Goal: Information Seeking & Learning: Find specific fact

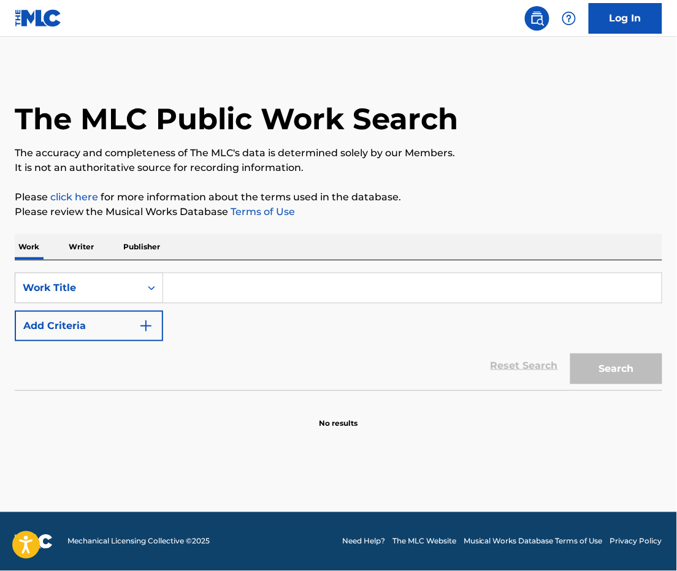
click at [277, 302] on input "Search Form" at bounding box center [412, 287] width 499 height 29
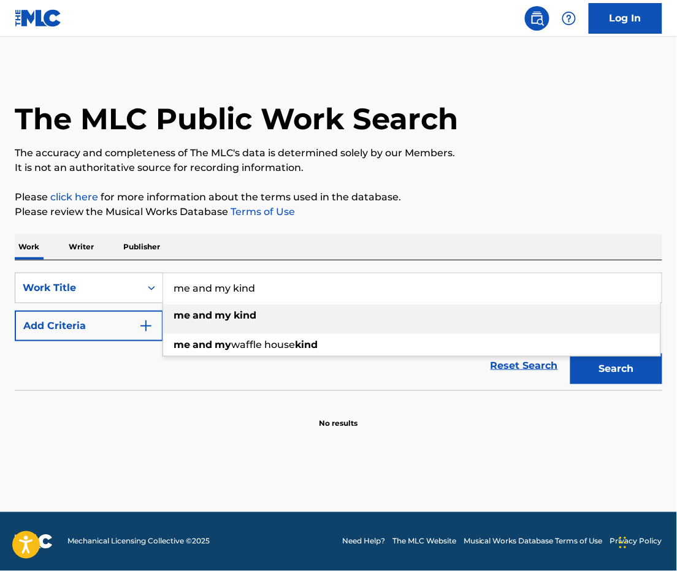
type input "me and my kind"
click at [140, 337] on button "Add Criteria" at bounding box center [89, 326] width 148 height 31
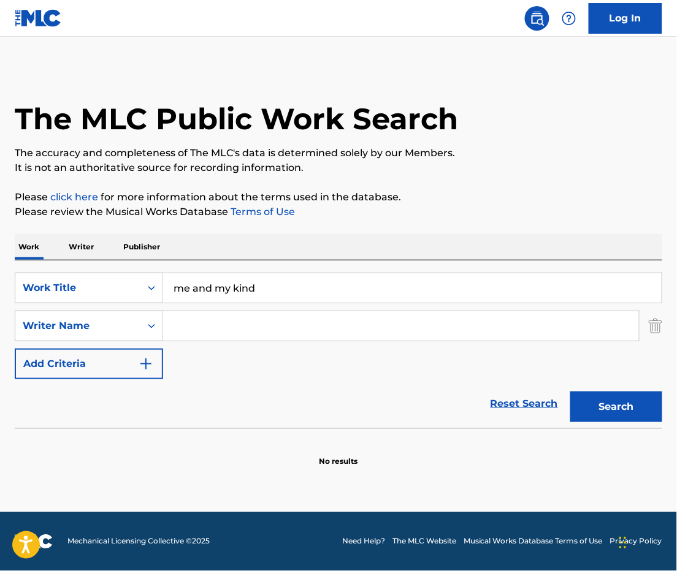
click at [231, 334] on input "Search Form" at bounding box center [401, 325] width 476 height 29
type input "c"
click at [613, 422] on button "Search" at bounding box center [616, 407] width 92 height 31
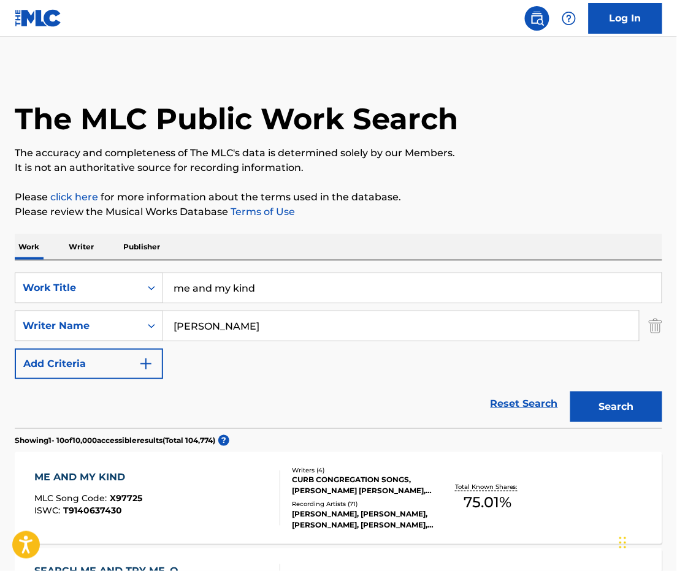
scroll to position [17, 0]
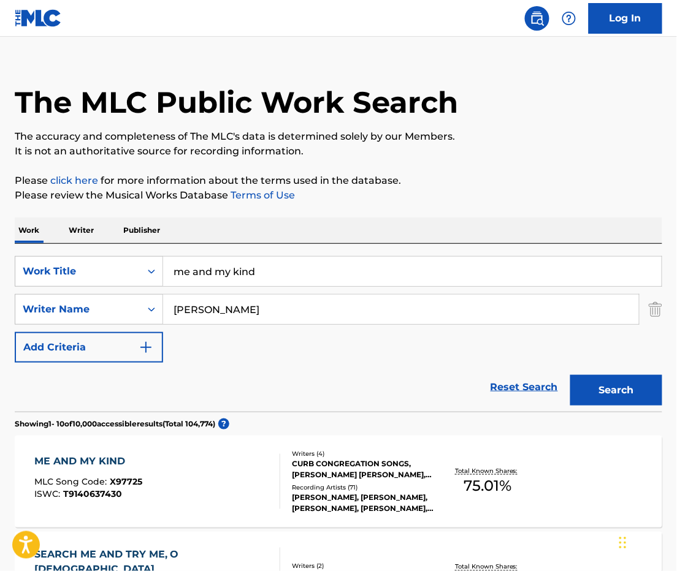
type input "[PERSON_NAME]"
click at [352, 481] on div "CURB CONGREGATION SONGS, [PERSON_NAME] [PERSON_NAME], [PERSON_NAME] [PERSON_NAM…" at bounding box center [363, 470] width 142 height 22
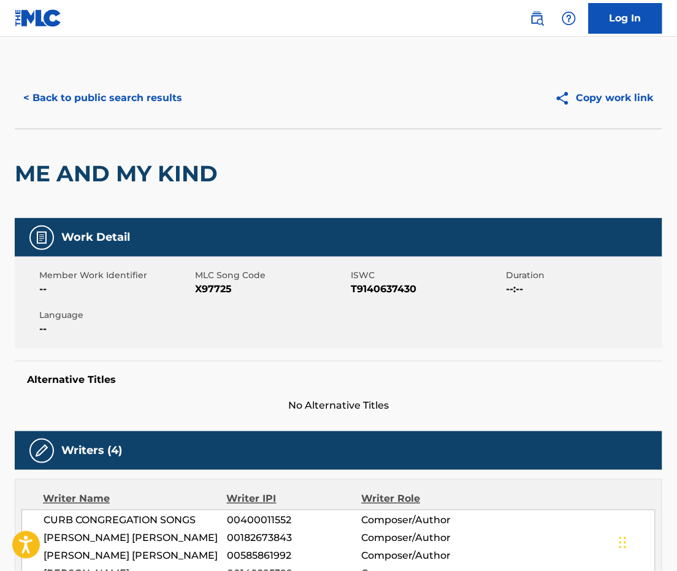
click at [129, 104] on button "< Back to public search results" at bounding box center [103, 98] width 176 height 31
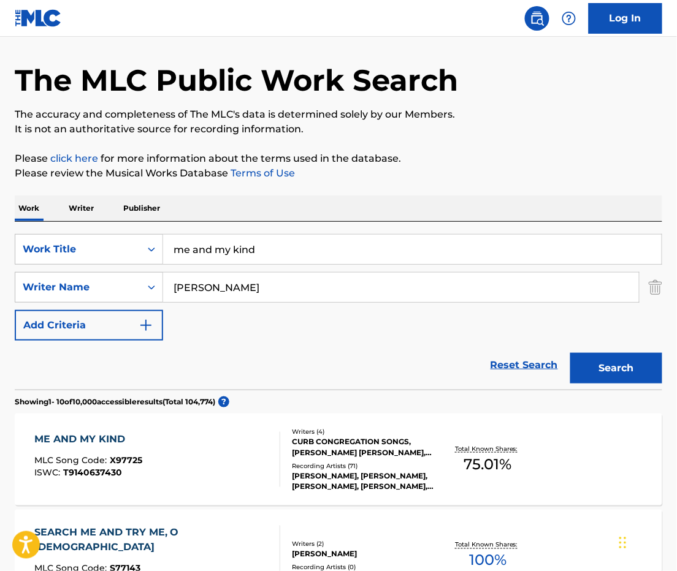
scroll to position [99, 0]
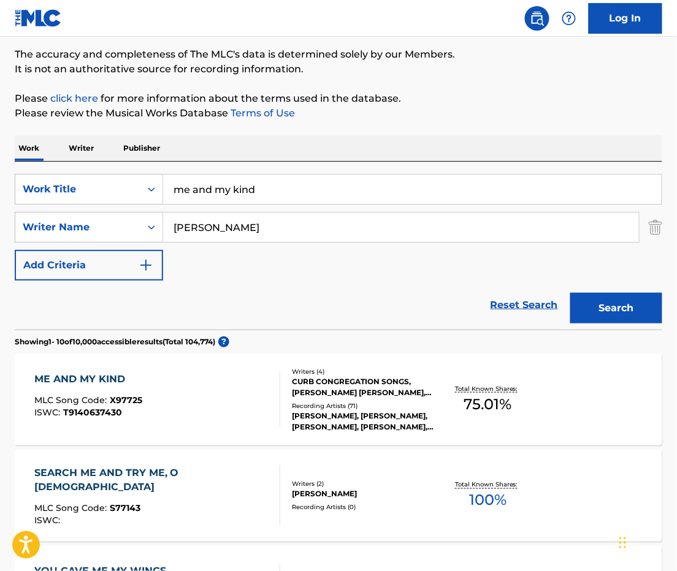
click at [149, 394] on div "ME AND MY KIND MLC Song Code : X97725 ISWC : T9140637430" at bounding box center [157, 399] width 246 height 55
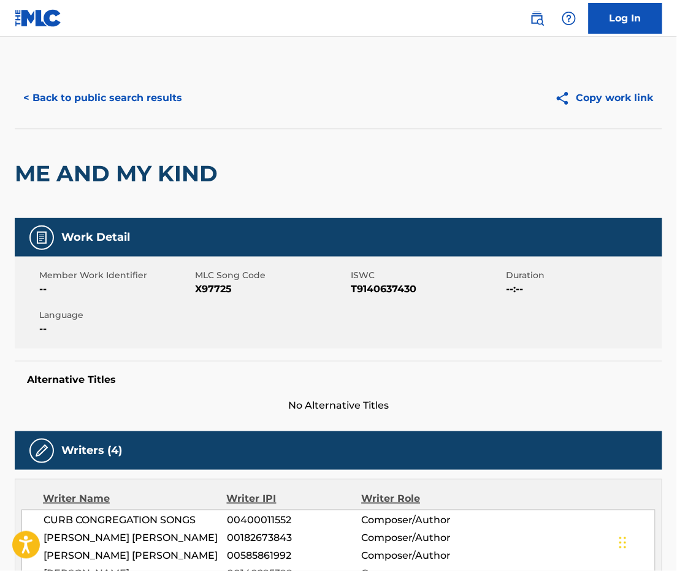
click at [219, 297] on span "X97725" at bounding box center [271, 289] width 153 height 15
click at [218, 297] on span "X97725" at bounding box center [271, 289] width 153 height 15
click at [370, 297] on span "T9140637430" at bounding box center [427, 289] width 153 height 15
copy span "T9140637430"
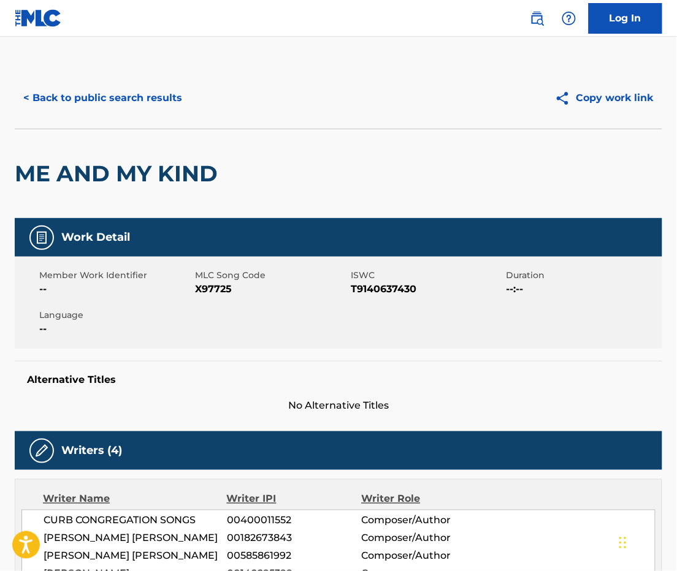
click at [214, 297] on span "X97725" at bounding box center [271, 289] width 153 height 15
copy span "X97725"
click at [128, 112] on button "< Back to public search results" at bounding box center [103, 98] width 176 height 31
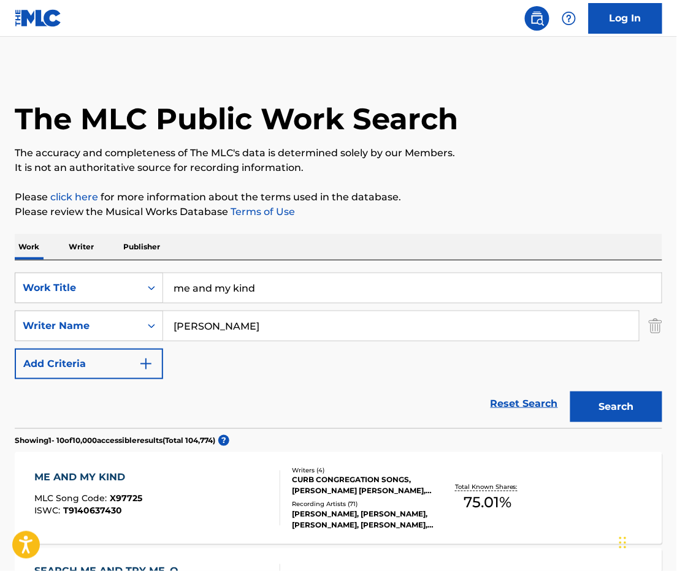
scroll to position [98, 0]
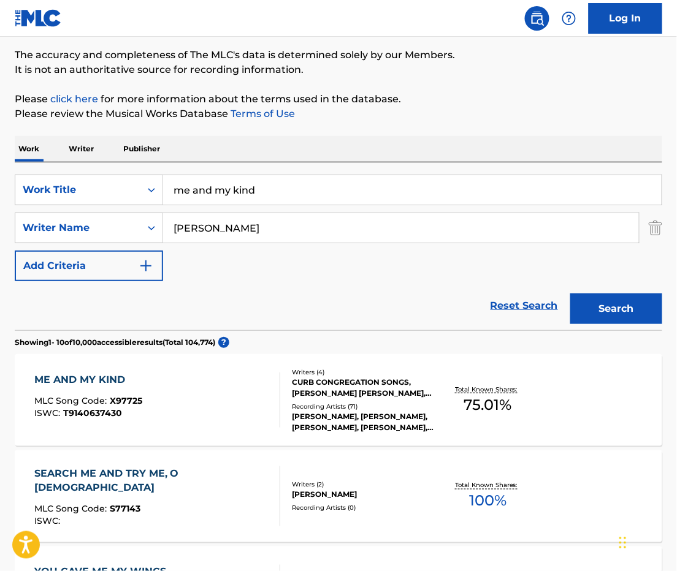
click at [308, 215] on div "SearchWithCriteriaa8b47741-ae3b-46b8-b6cc-f3fc2eac2590 Work Title me and my kin…" at bounding box center [339, 228] width 648 height 107
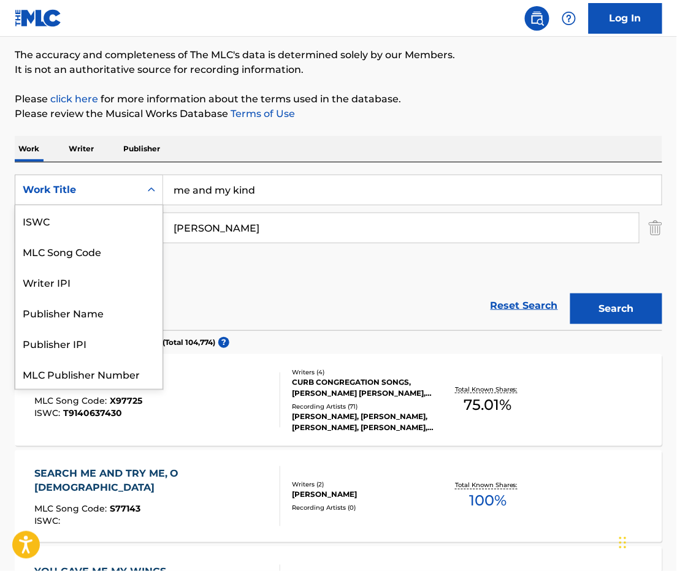
drag, startPoint x: 71, startPoint y: 187, endPoint x: 75, endPoint y: 199, distance: 13.2
click at [70, 187] on div "Work Title" at bounding box center [77, 189] width 125 height 23
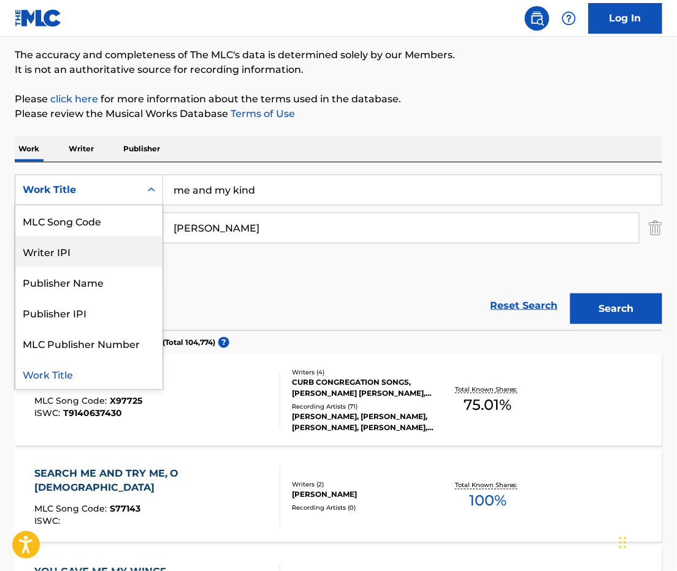
click at [93, 230] on div "MLC Song Code" at bounding box center [88, 220] width 147 height 31
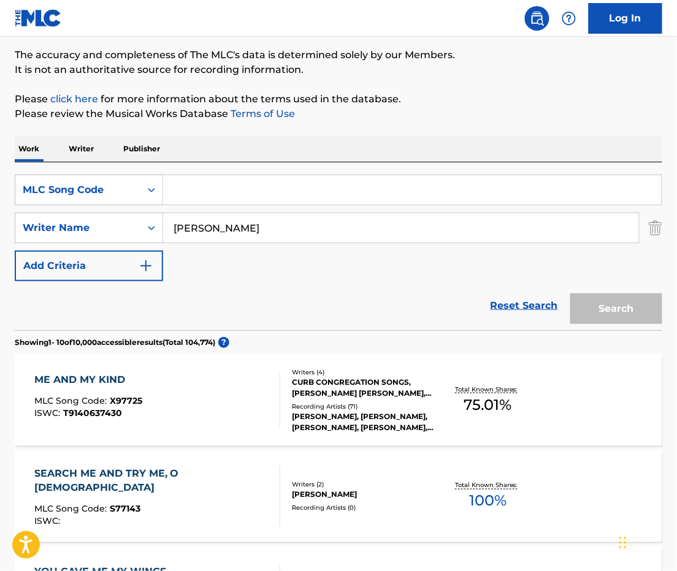
click at [280, 203] on input "Search Form" at bounding box center [412, 189] width 499 height 29
paste input "O38858"
click at [649, 243] on img "Search Form" at bounding box center [655, 228] width 13 height 31
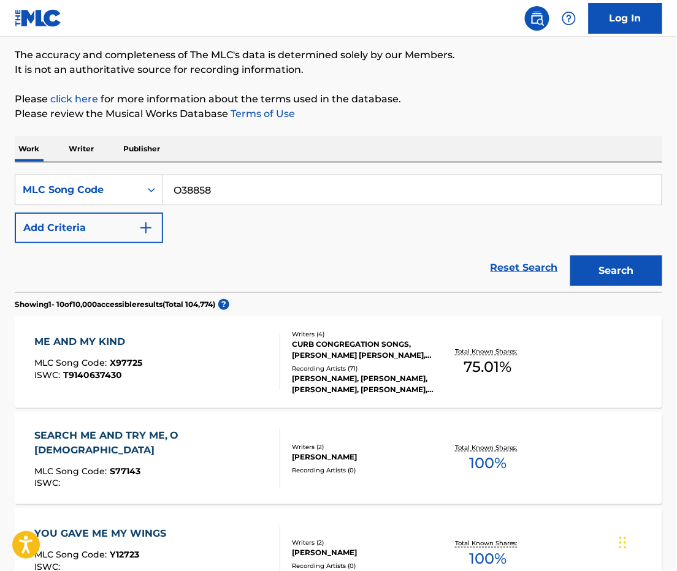
click at [642, 283] on button "Search" at bounding box center [616, 271] width 92 height 31
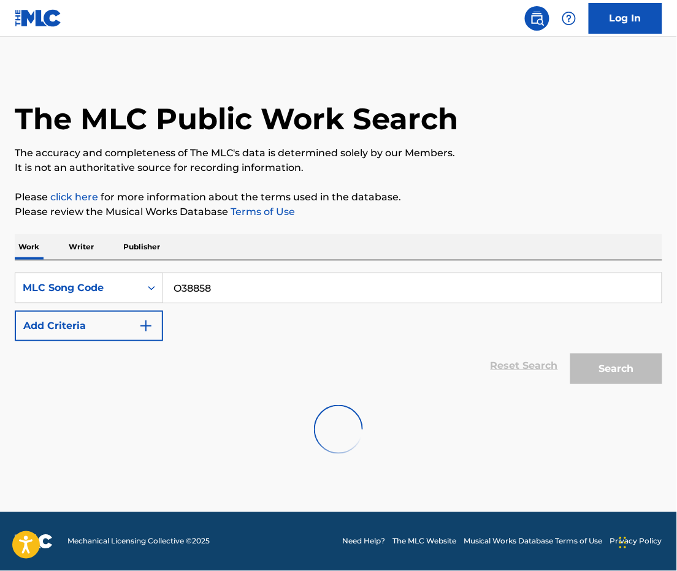
scroll to position [0, 0]
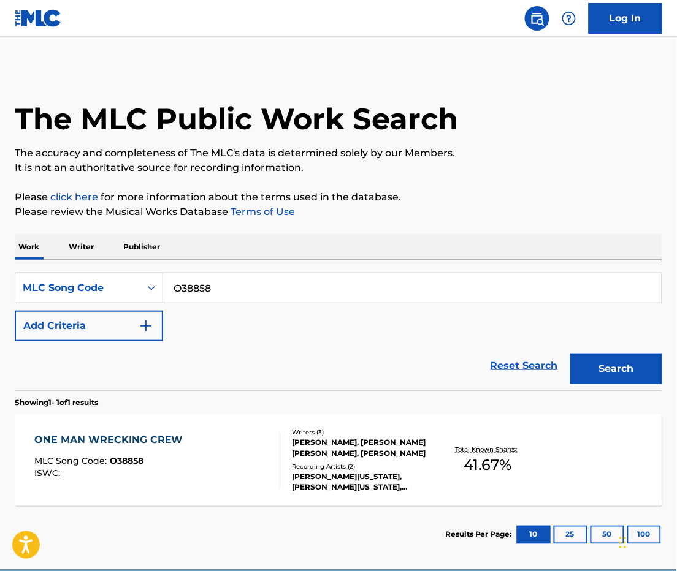
click at [248, 303] on input "O38858" at bounding box center [412, 287] width 499 height 29
paste input "T7904R"
type input "T7904R"
click at [619, 384] on button "Search" at bounding box center [616, 369] width 92 height 31
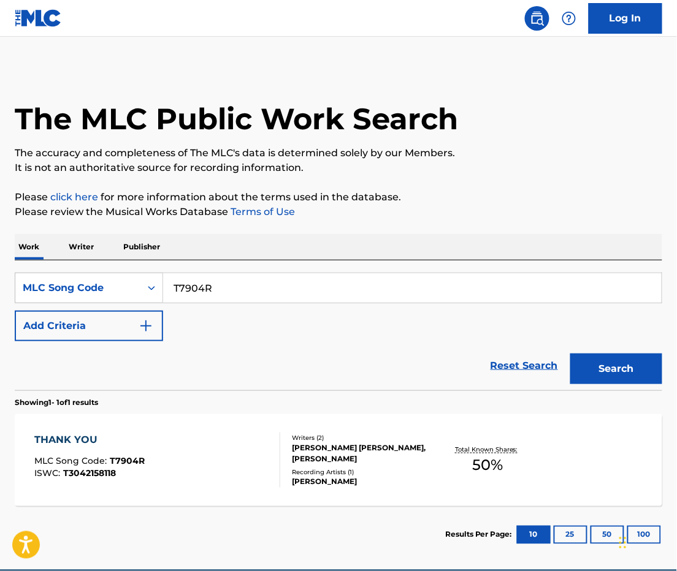
click at [332, 488] on div "[PERSON_NAME]" at bounding box center [363, 482] width 142 height 11
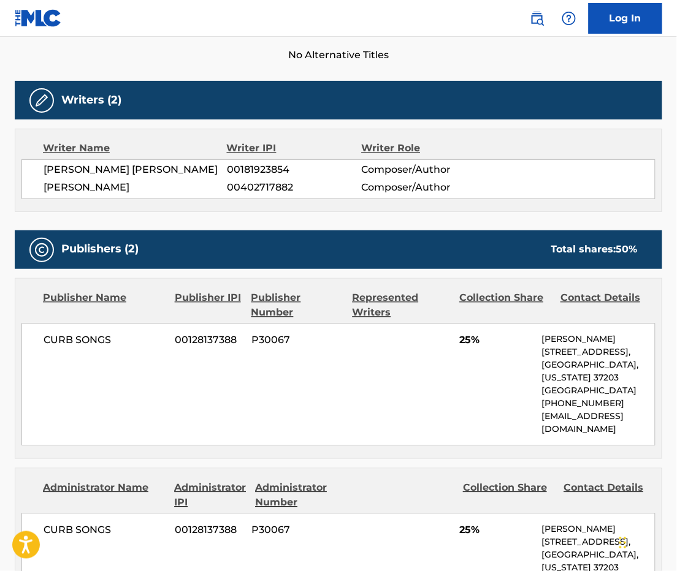
scroll to position [590, 0]
